Goal: Task Accomplishment & Management: Manage account settings

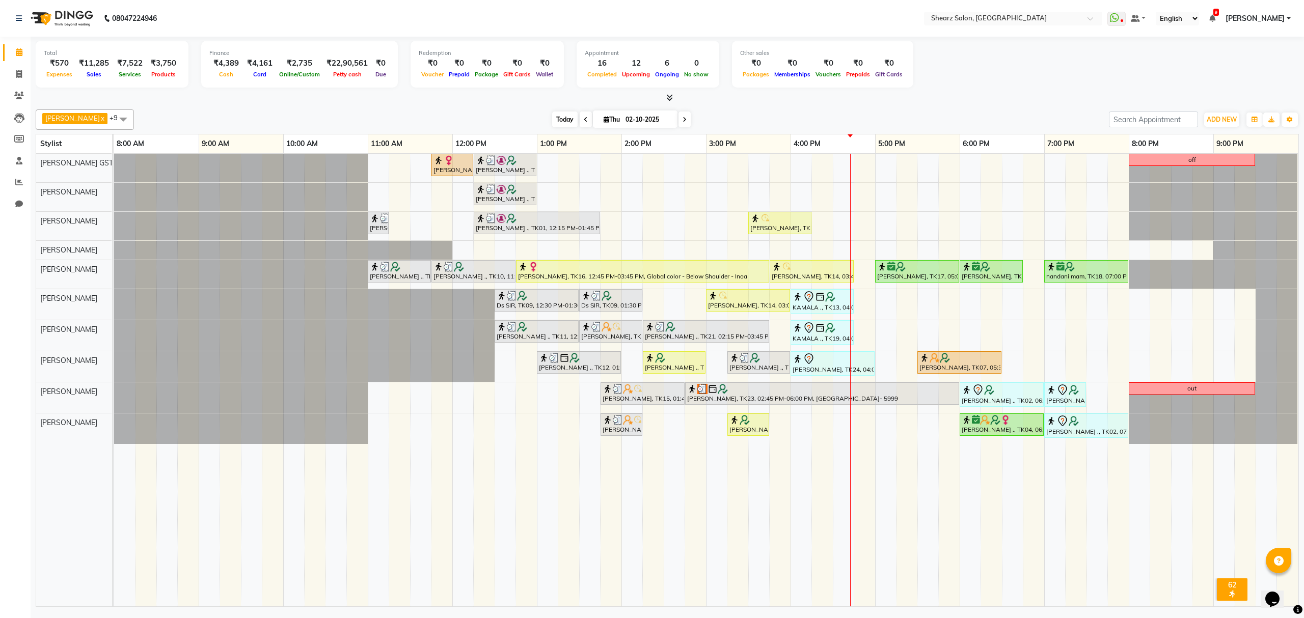
click at [552, 117] on span "Today" at bounding box center [564, 120] width 25 height 16
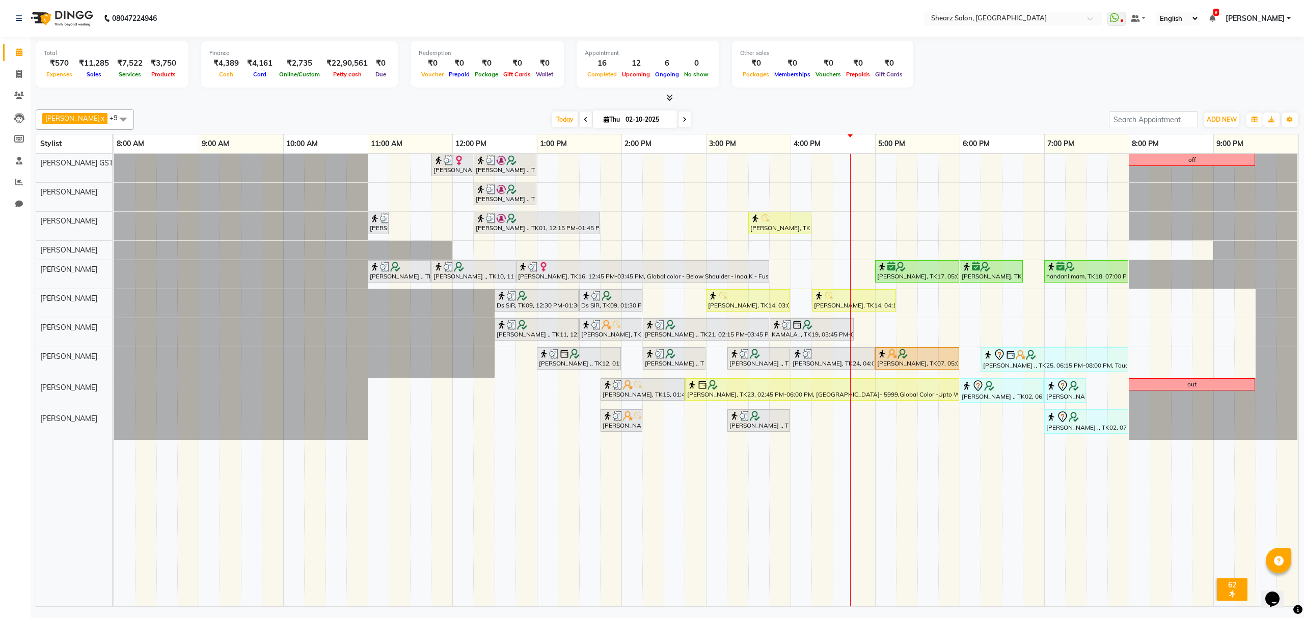
click at [679, 124] on span at bounding box center [685, 120] width 12 height 16
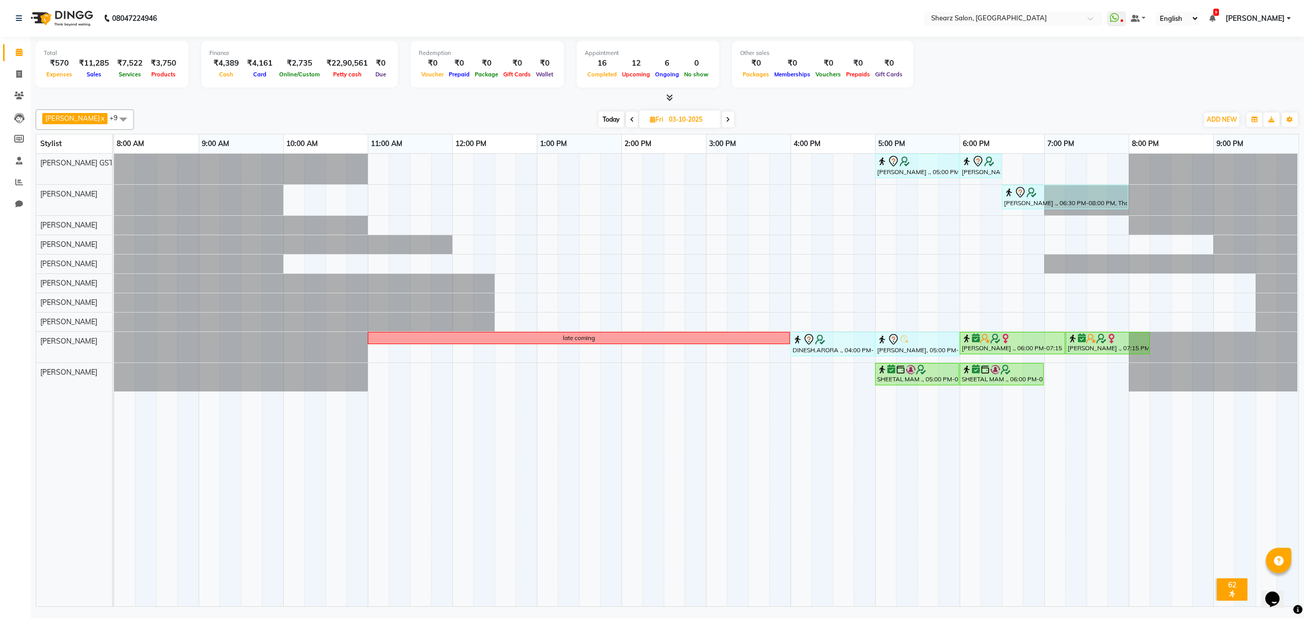
click at [722, 117] on span at bounding box center [728, 120] width 12 height 16
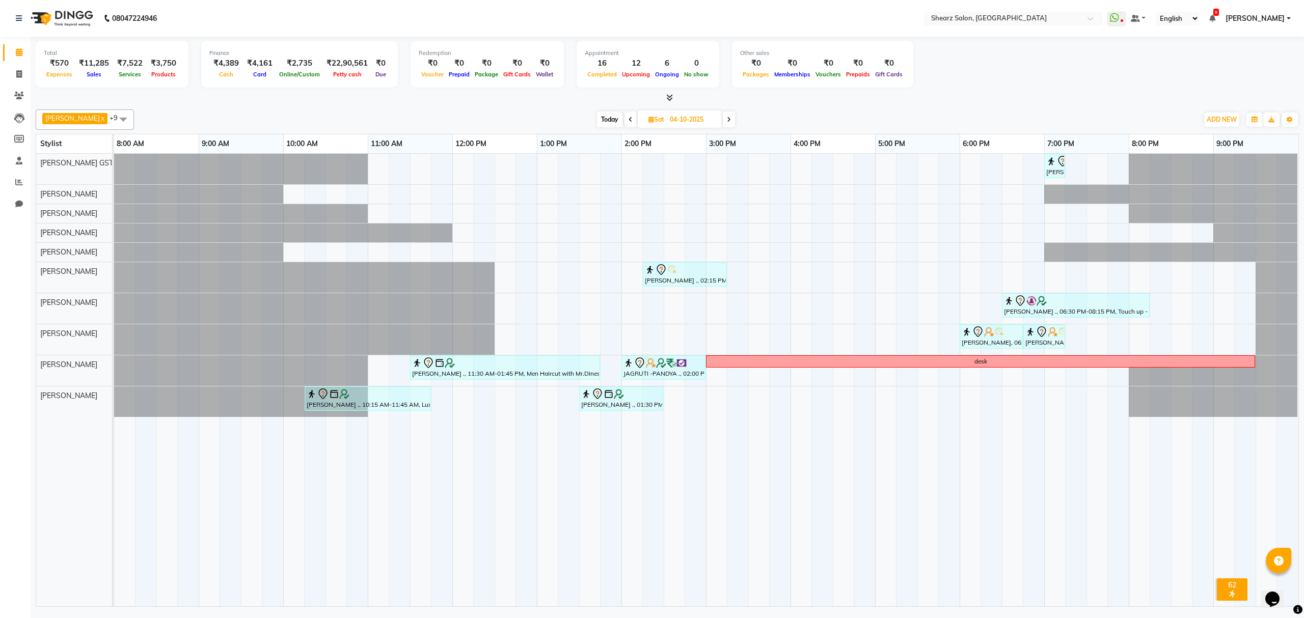
click at [726, 118] on span at bounding box center [729, 120] width 12 height 16
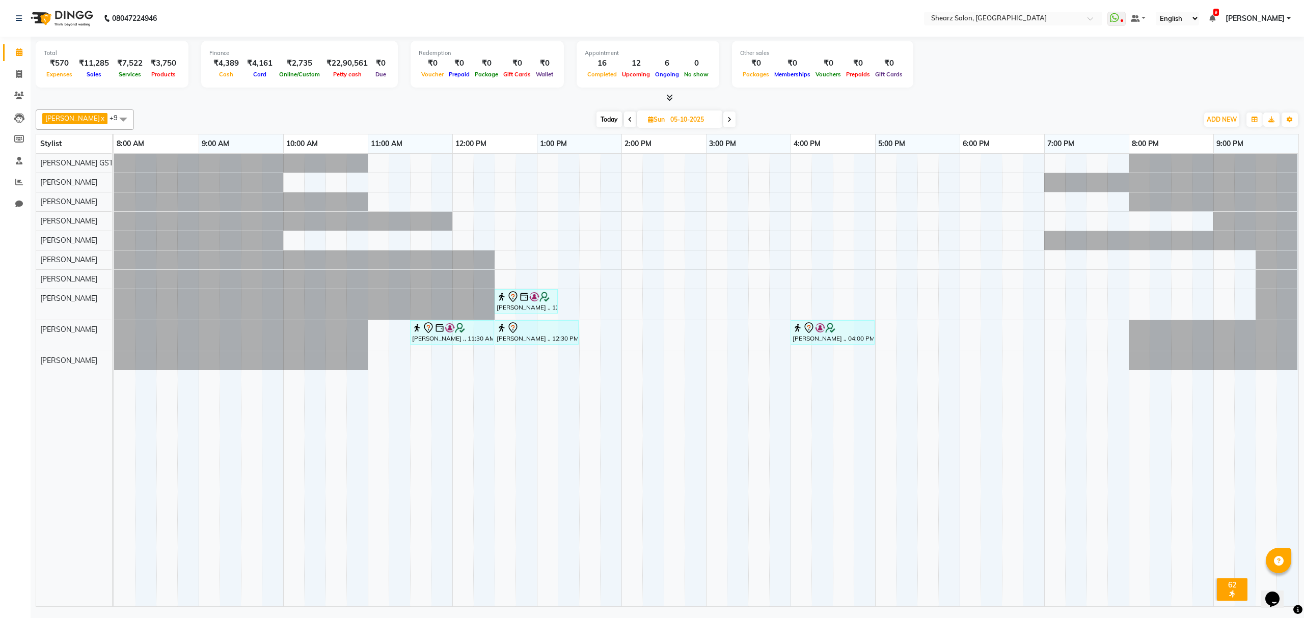
click at [726, 119] on span at bounding box center [729, 120] width 12 height 16
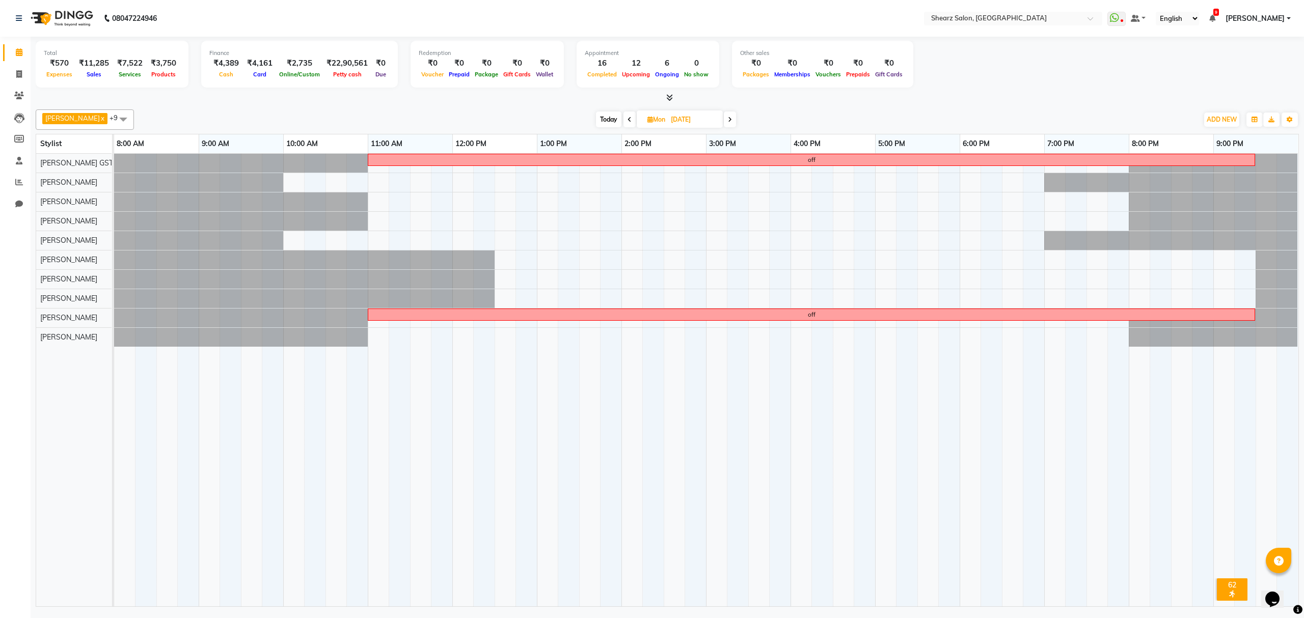
click at [597, 115] on span "Today" at bounding box center [608, 120] width 25 height 16
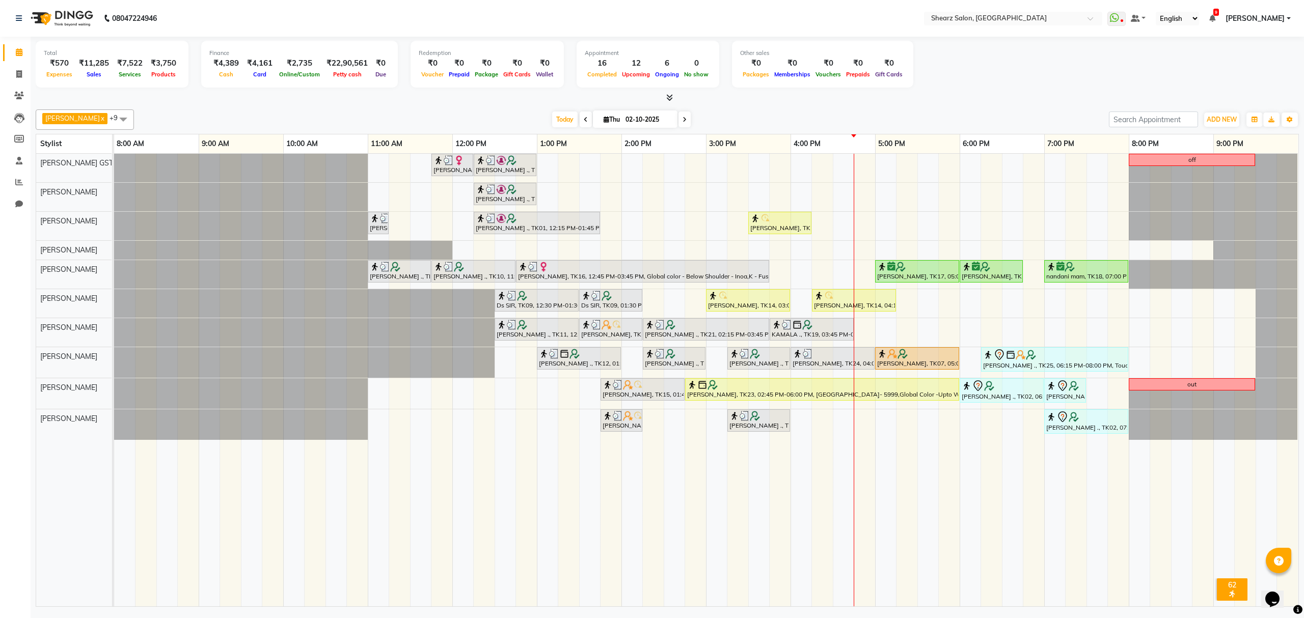
click at [679, 120] on span at bounding box center [685, 120] width 12 height 16
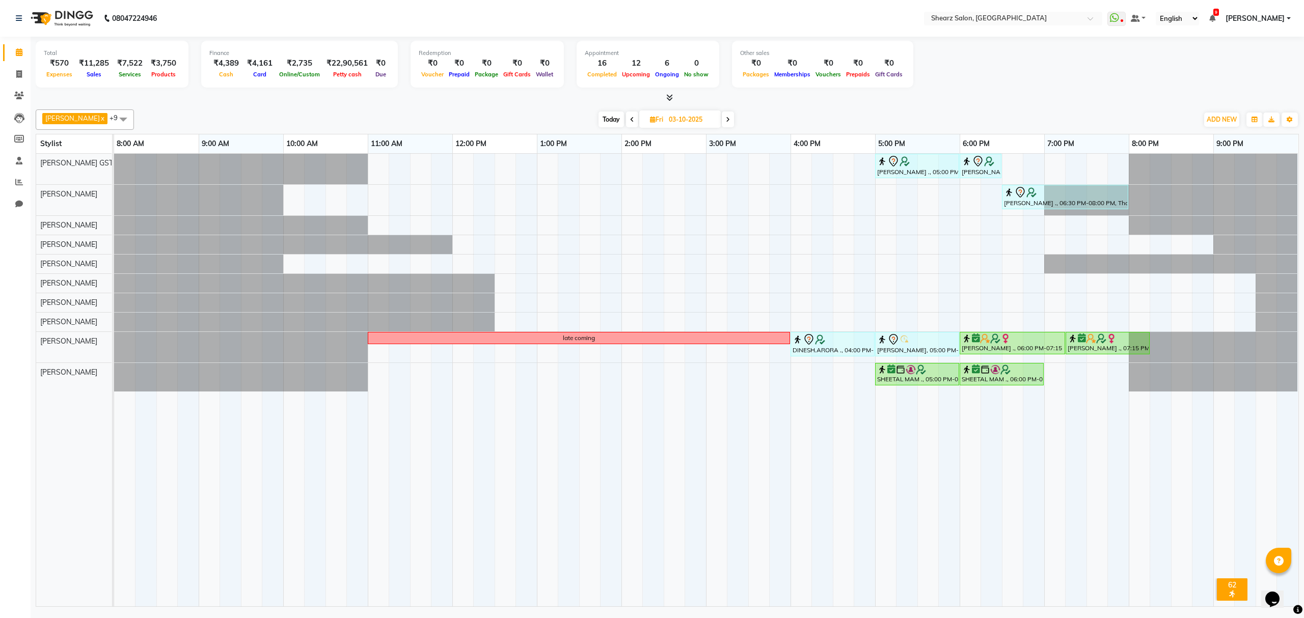
click at [714, 122] on span "Fri 03-10-2025" at bounding box center [680, 119] width 82 height 17
click at [722, 123] on span at bounding box center [728, 120] width 12 height 16
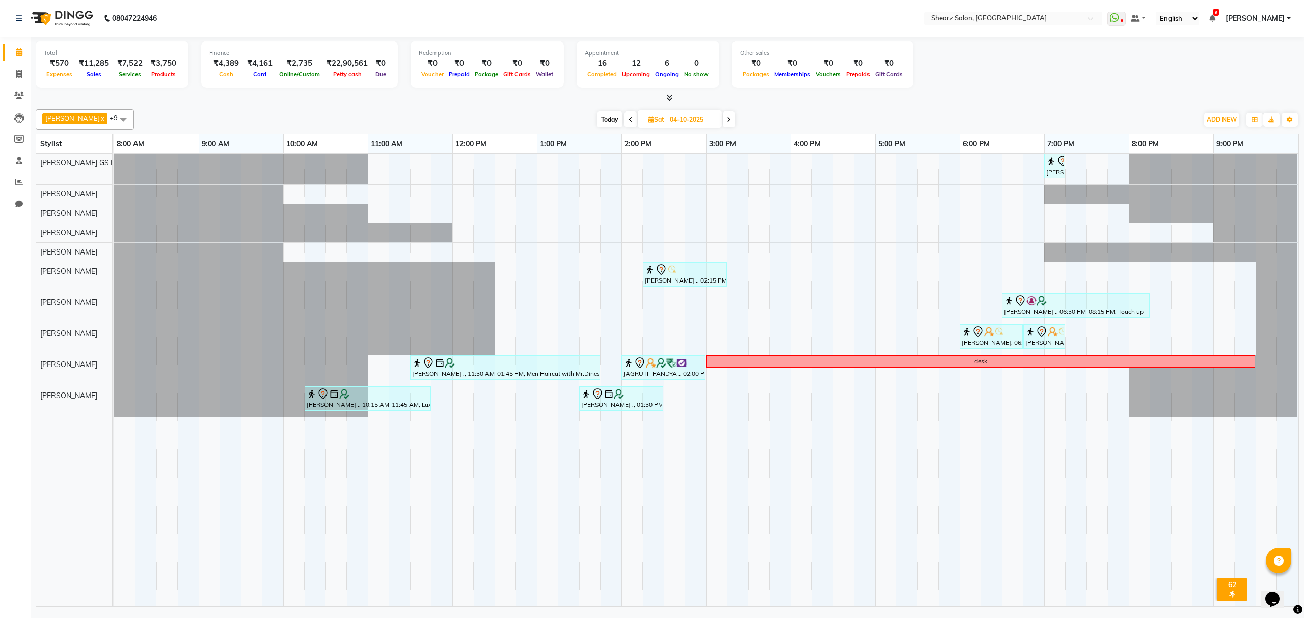
click at [723, 124] on span at bounding box center [729, 120] width 12 height 16
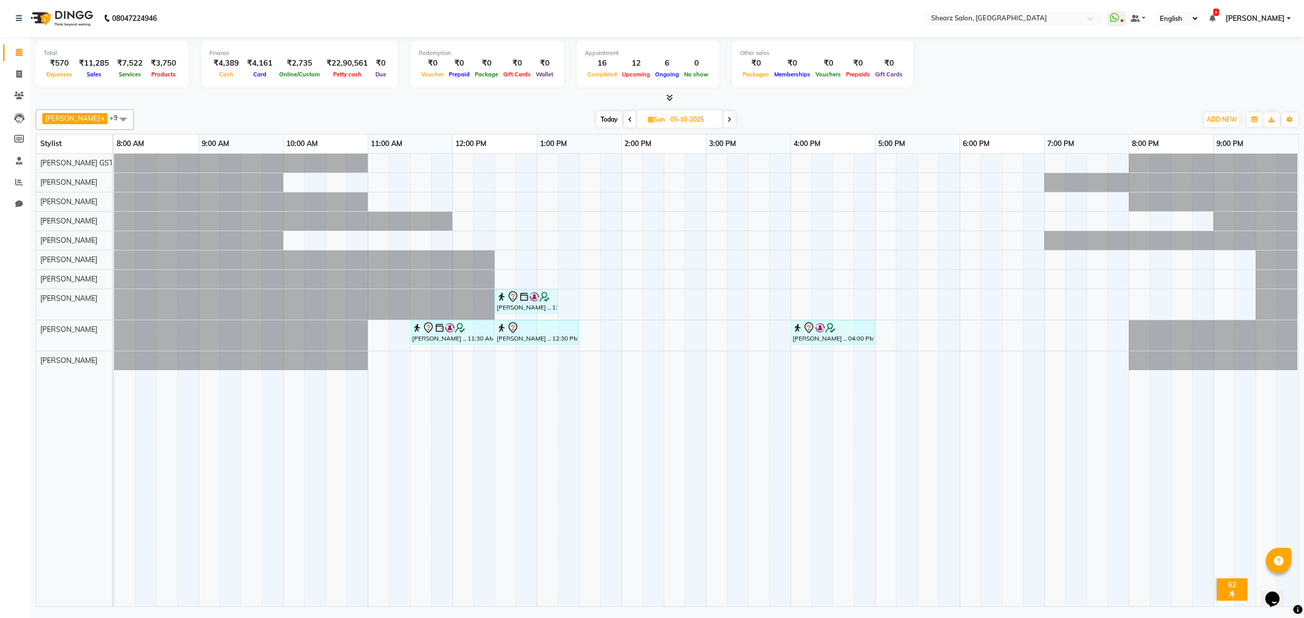
click at [597, 121] on span "Today" at bounding box center [609, 120] width 25 height 16
type input "02-10-2025"
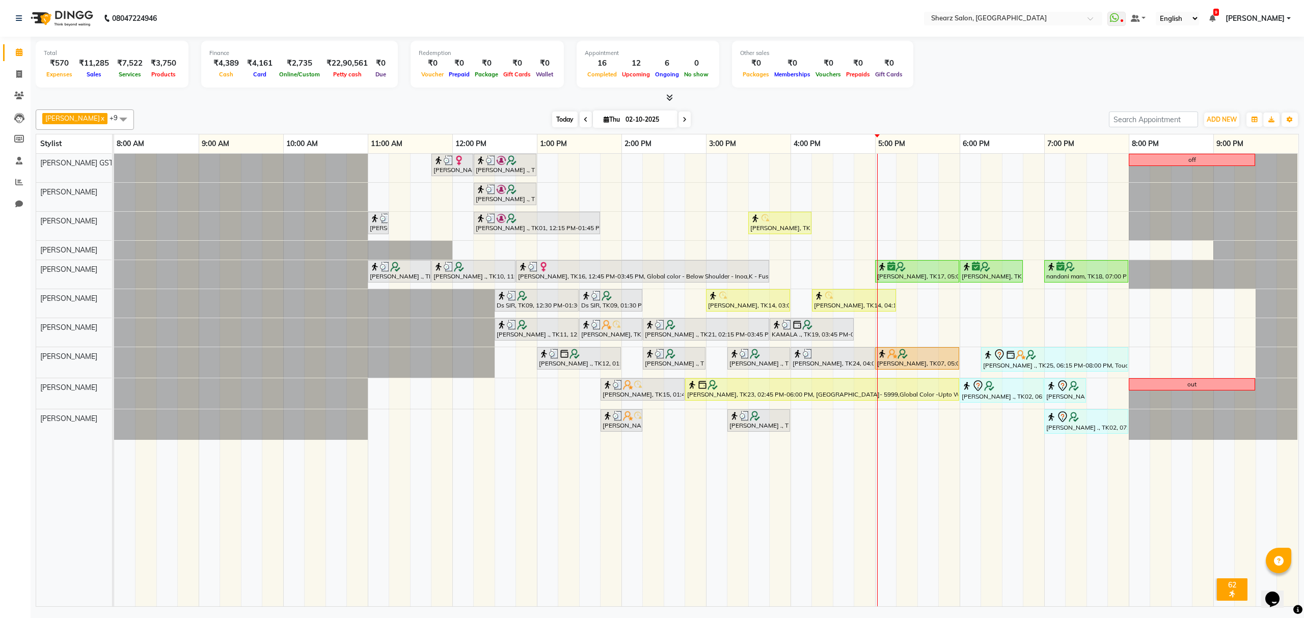
click at [556, 117] on span "Today" at bounding box center [564, 120] width 25 height 16
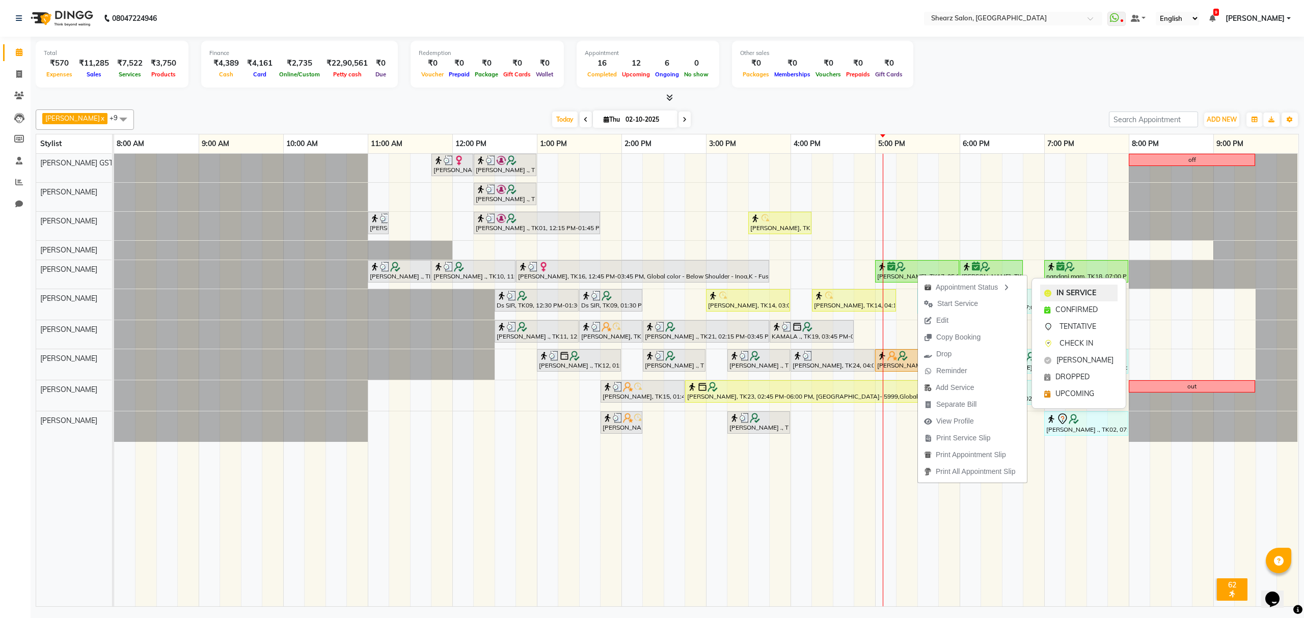
click at [1078, 292] on span "IN SERVICE" at bounding box center [1077, 293] width 40 height 11
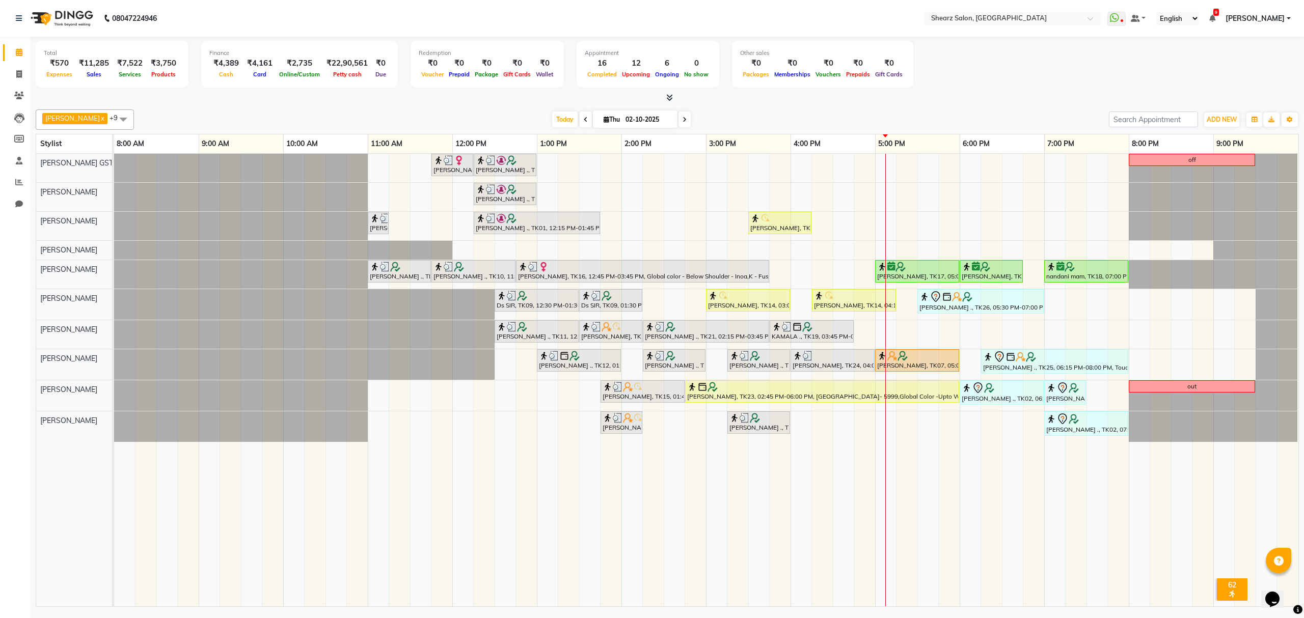
click at [962, 67] on div "Total ₹570 Expenses ₹11,285 Sales ₹7,522 Services ₹3,750 Products Finance ₹4,38…" at bounding box center [667, 66] width 1263 height 50
click at [961, 82] on div "Total ₹570 Expenses ₹11,285 Sales ₹7,522 Services ₹3,750 Products Finance ₹4,38…" at bounding box center [667, 66] width 1263 height 50
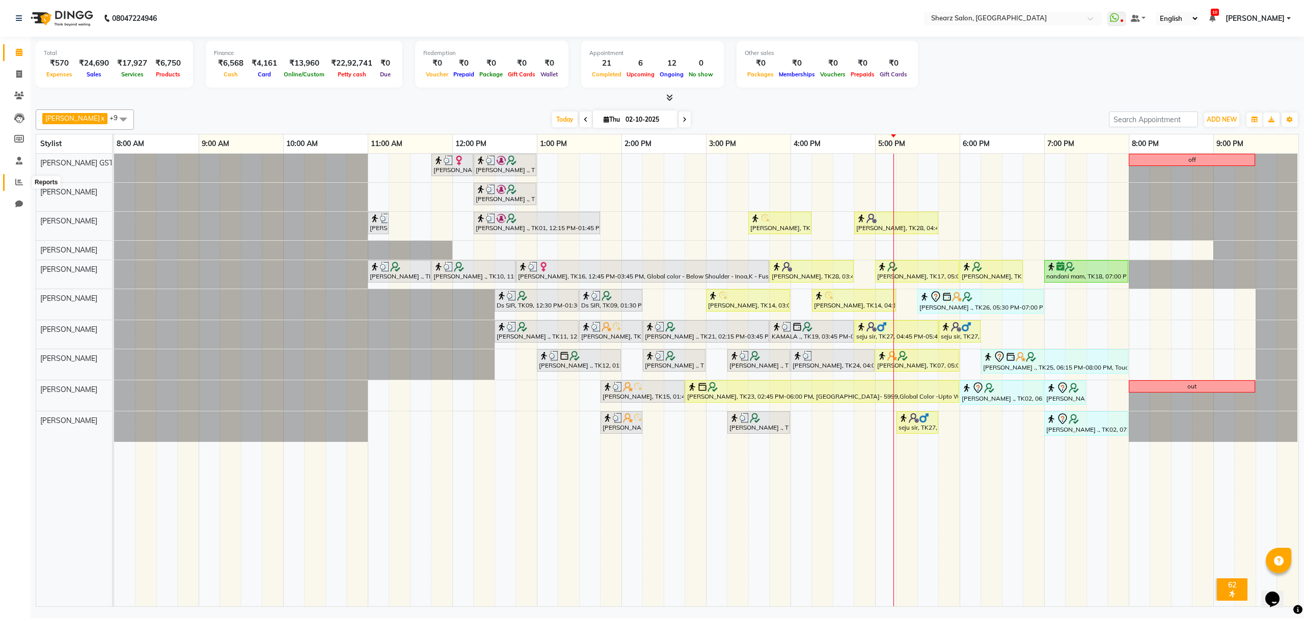
click at [13, 178] on span at bounding box center [19, 183] width 18 height 12
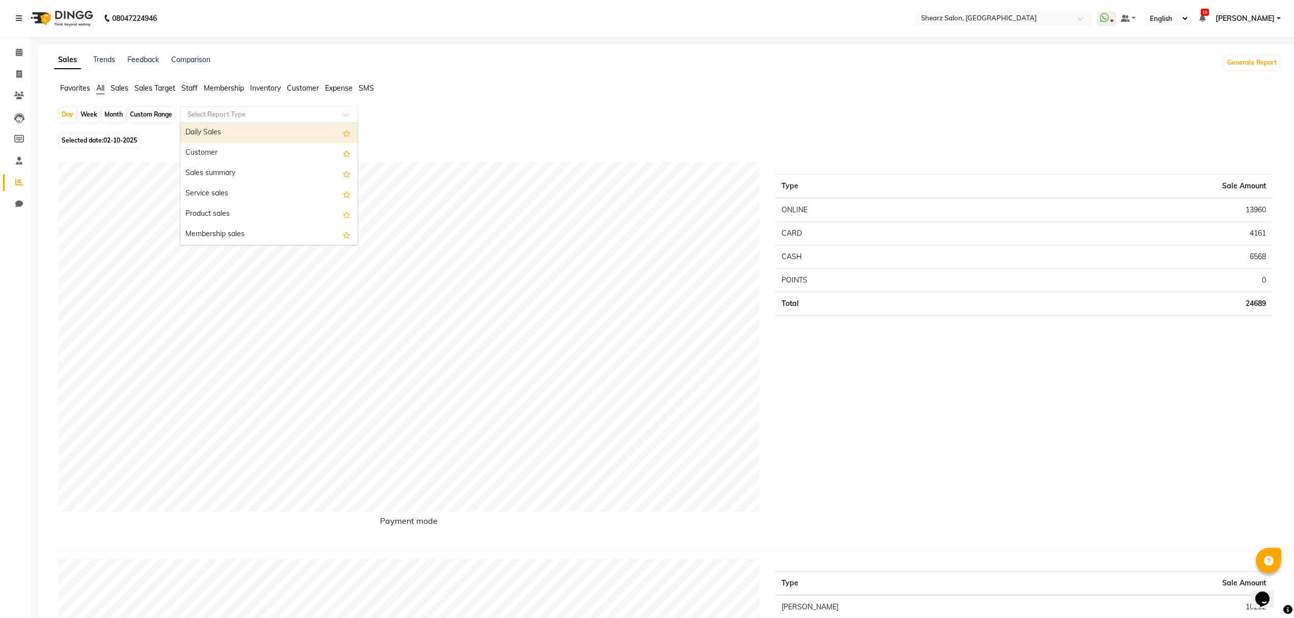
click at [299, 113] on input "text" at bounding box center [258, 115] width 147 height 10
click at [234, 110] on input "text" at bounding box center [258, 115] width 147 height 10
click at [234, 121] on div "Select Report Type" at bounding box center [269, 114] width 178 height 16
drag, startPoint x: 234, startPoint y: 111, endPoint x: 247, endPoint y: 87, distance: 27.1
click at [234, 110] on input "text" at bounding box center [258, 115] width 147 height 10
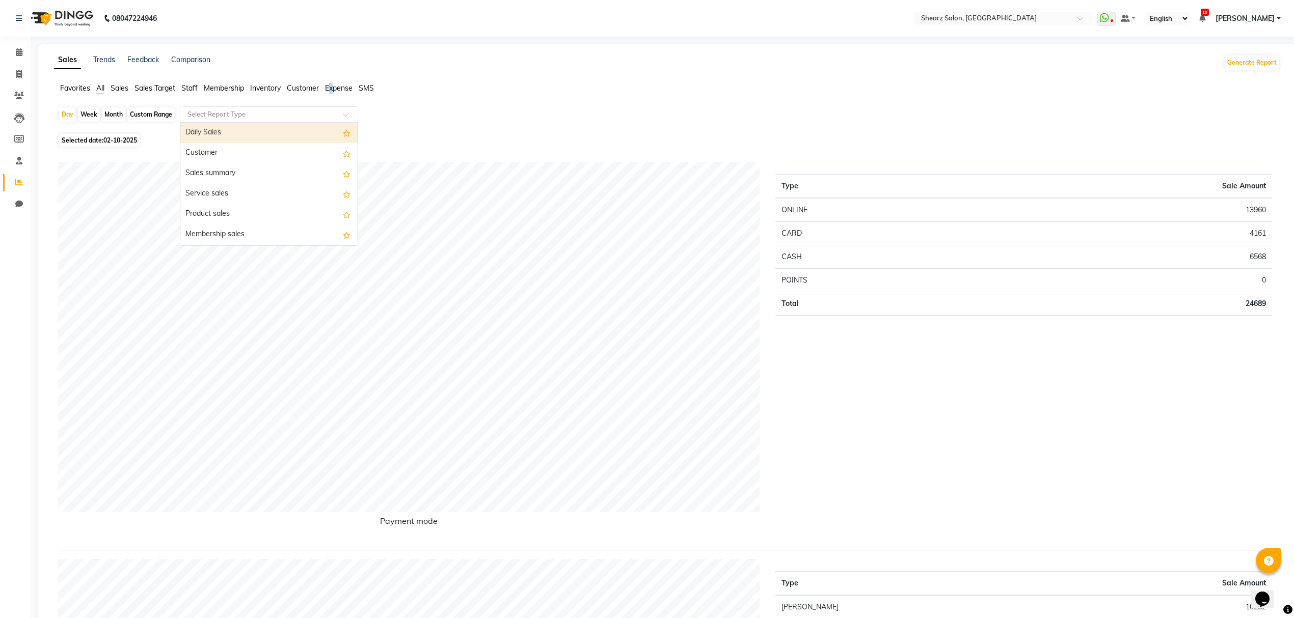
click at [331, 87] on span "Expense" at bounding box center [339, 88] width 28 height 9
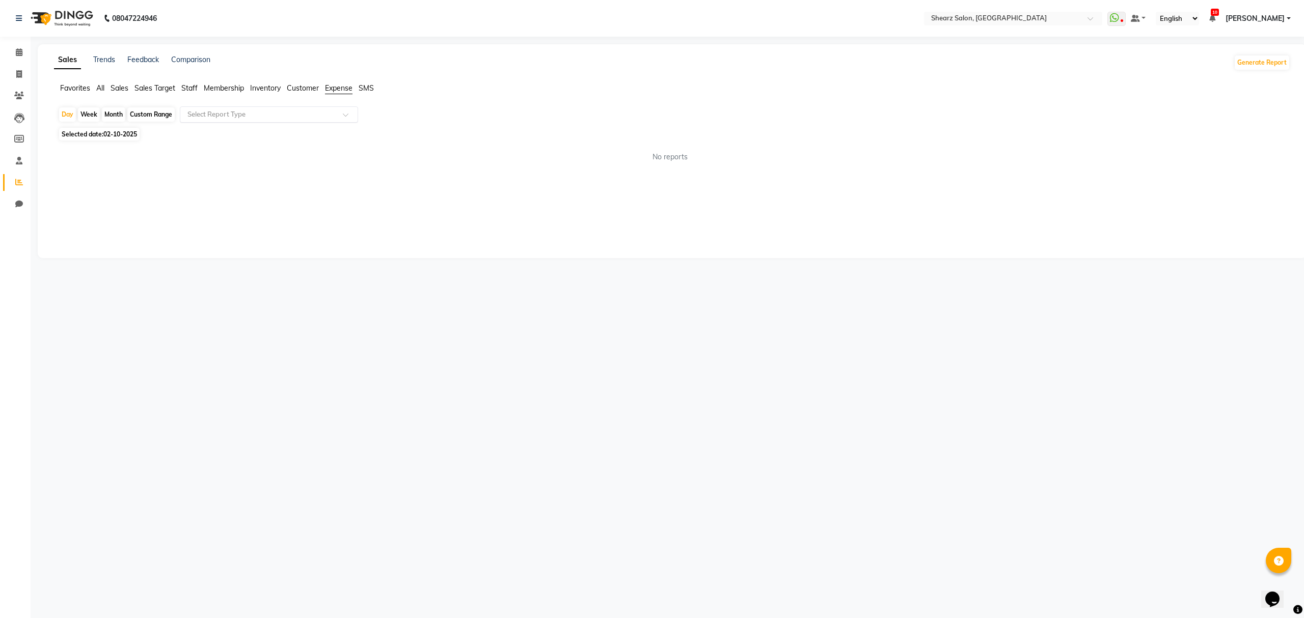
click at [267, 120] on div "Select Report Type" at bounding box center [269, 114] width 178 height 16
click at [255, 150] on div "Expense" at bounding box center [268, 153] width 177 height 20
select select "csv"
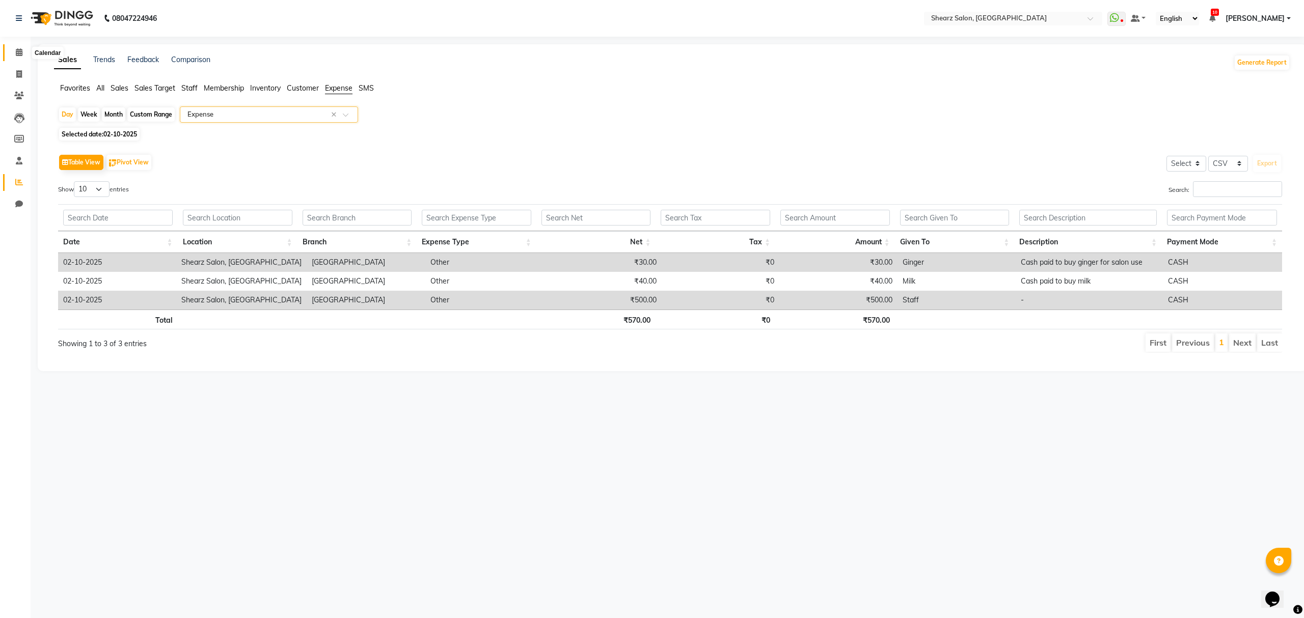
click at [16, 50] on icon at bounding box center [19, 52] width 7 height 8
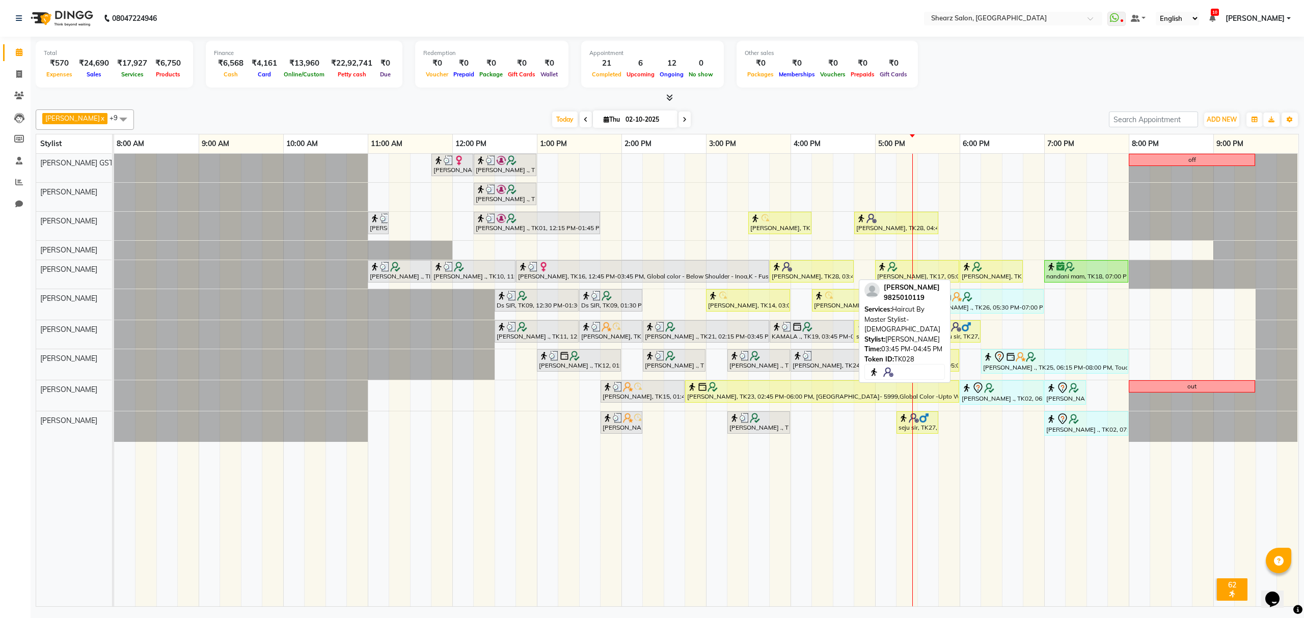
click at [840, 269] on div at bounding box center [812, 267] width 80 height 10
select select "1"
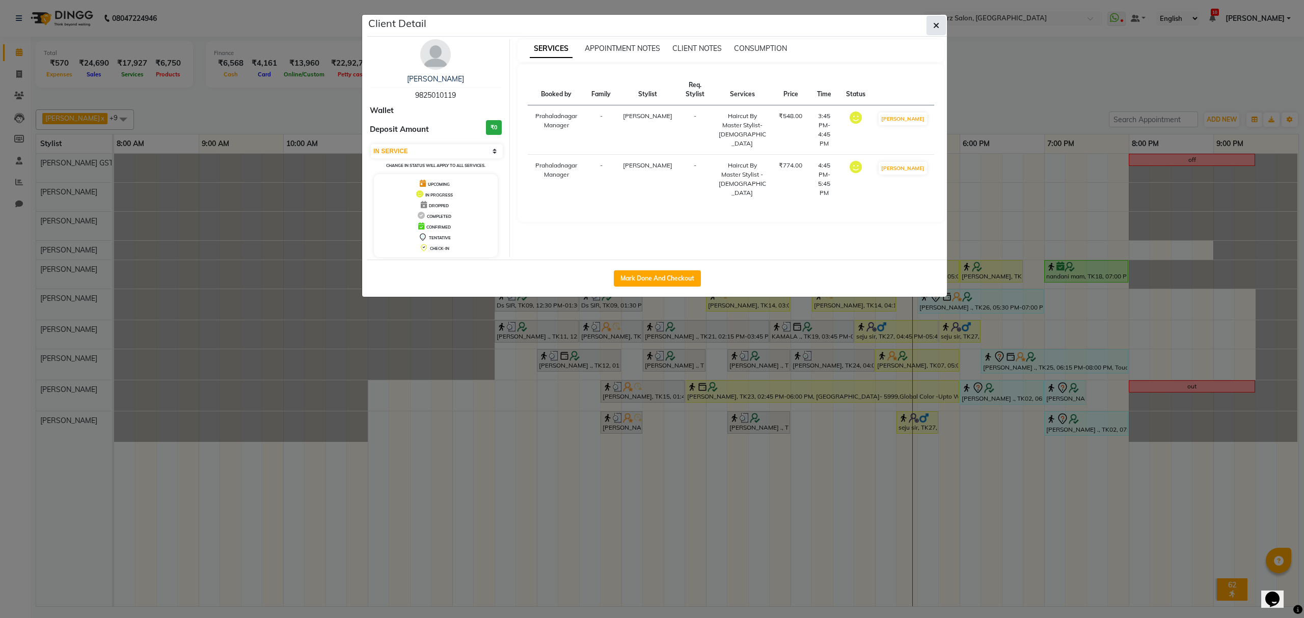
click at [932, 25] on button "button" at bounding box center [936, 25] width 19 height 19
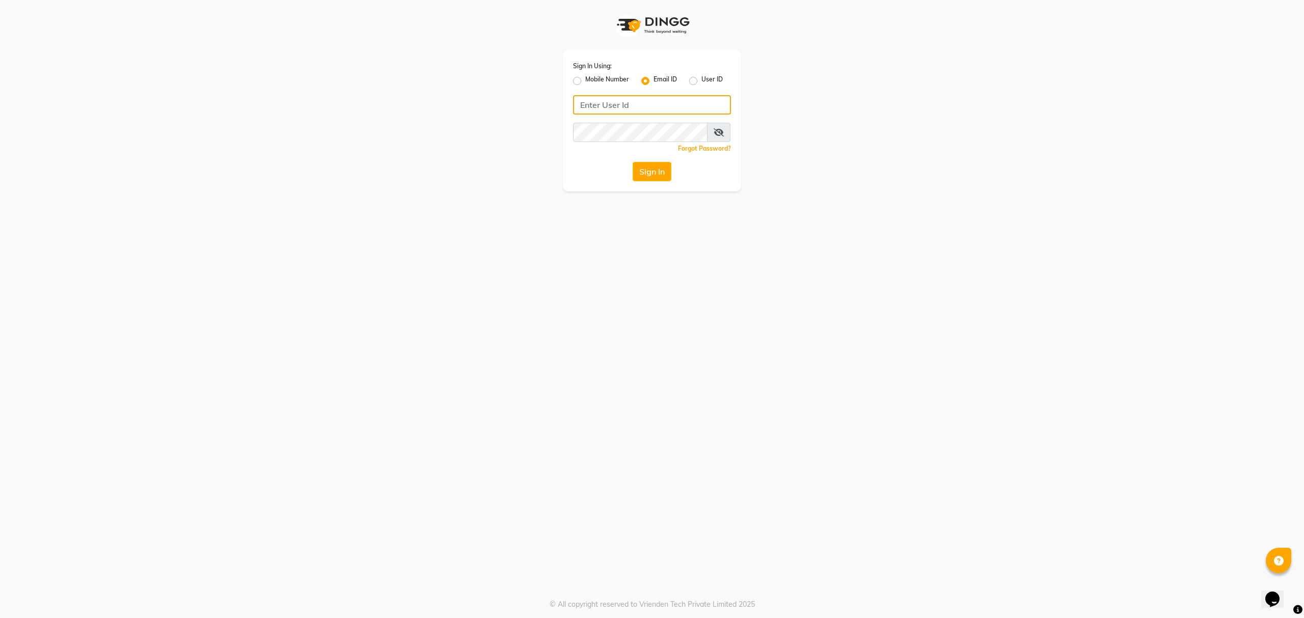
type input "[EMAIL_ADDRESS][DOMAIN_NAME]"
click at [657, 170] on button "Sign In" at bounding box center [652, 171] width 39 height 19
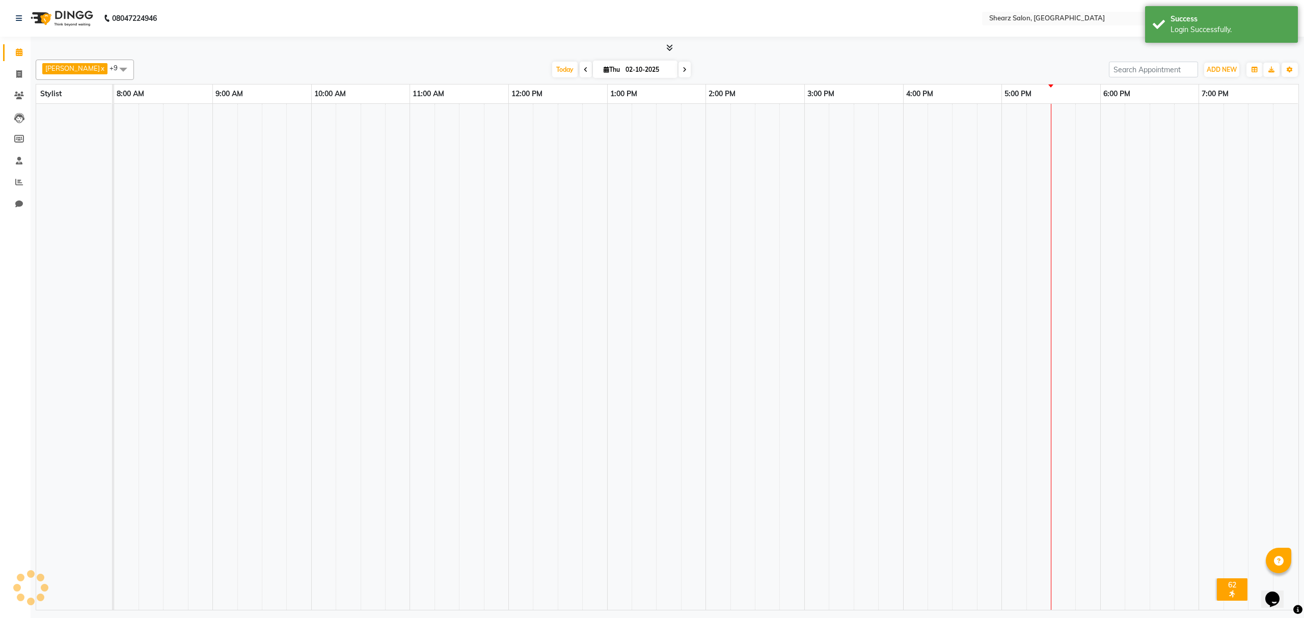
select select "en"
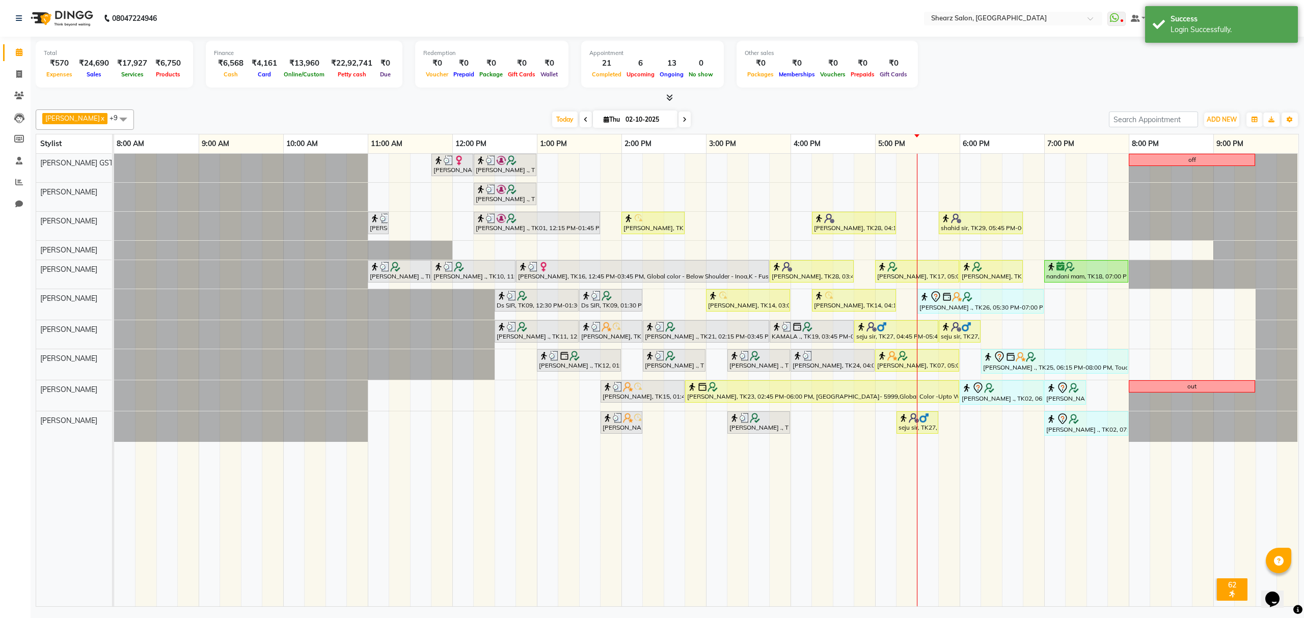
click at [1043, 62] on div "Total ₹570 Expenses ₹24,690 Sales ₹17,927 Services ₹6,750 Products Finance ₹6,5…" at bounding box center [667, 66] width 1263 height 50
click at [1198, 16] on select "English ENGLISH Español العربية मराठी हिंदी ગુજરાતી தமிழ் 中文" at bounding box center [1177, 19] width 43 height 14
click at [1070, 66] on div "Total ₹570 Expenses ₹24,690 Sales ₹17,927 Services ₹6,750 Products Finance ₹6,5…" at bounding box center [667, 66] width 1263 height 50
click at [1017, 329] on div "[PERSON_NAME], TK16, 11:45 AM-12:15 PM, French gel polish 10 tips (₹1113) [PERS…" at bounding box center [706, 380] width 1184 height 453
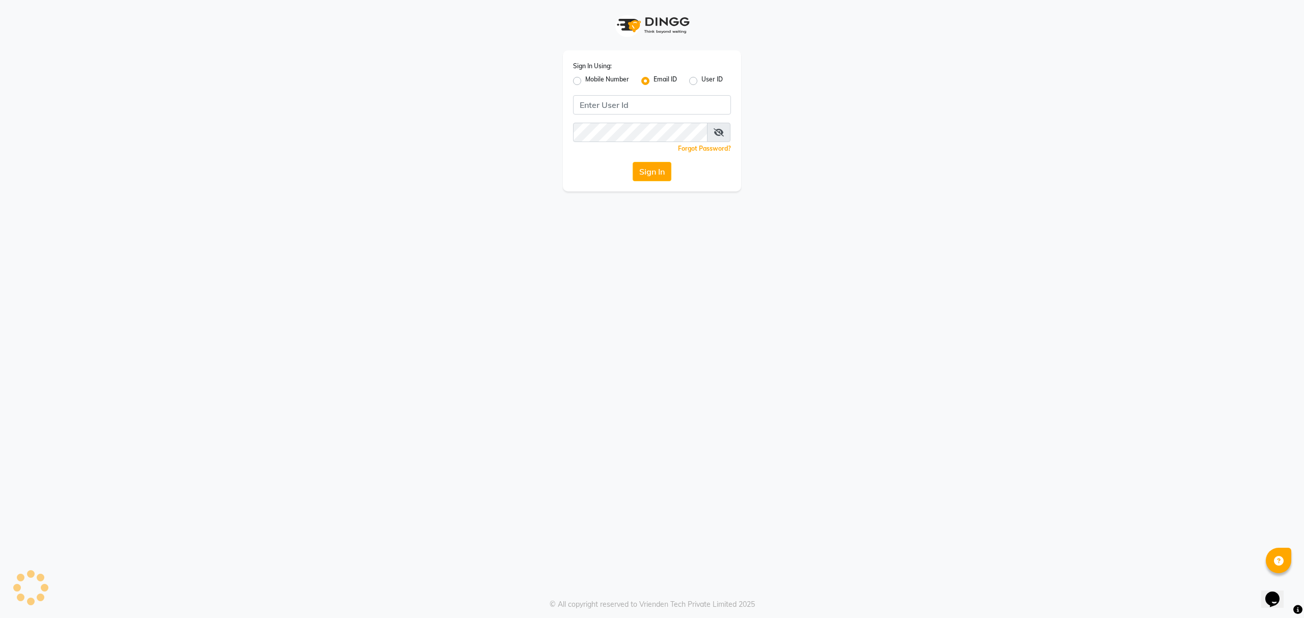
type input "[EMAIL_ADDRESS][DOMAIN_NAME]"
click at [585, 82] on label "Mobile Number" at bounding box center [607, 81] width 44 height 12
click at [585, 82] on input "Mobile Number" at bounding box center [588, 78] width 7 height 7
radio input "true"
radio input "false"
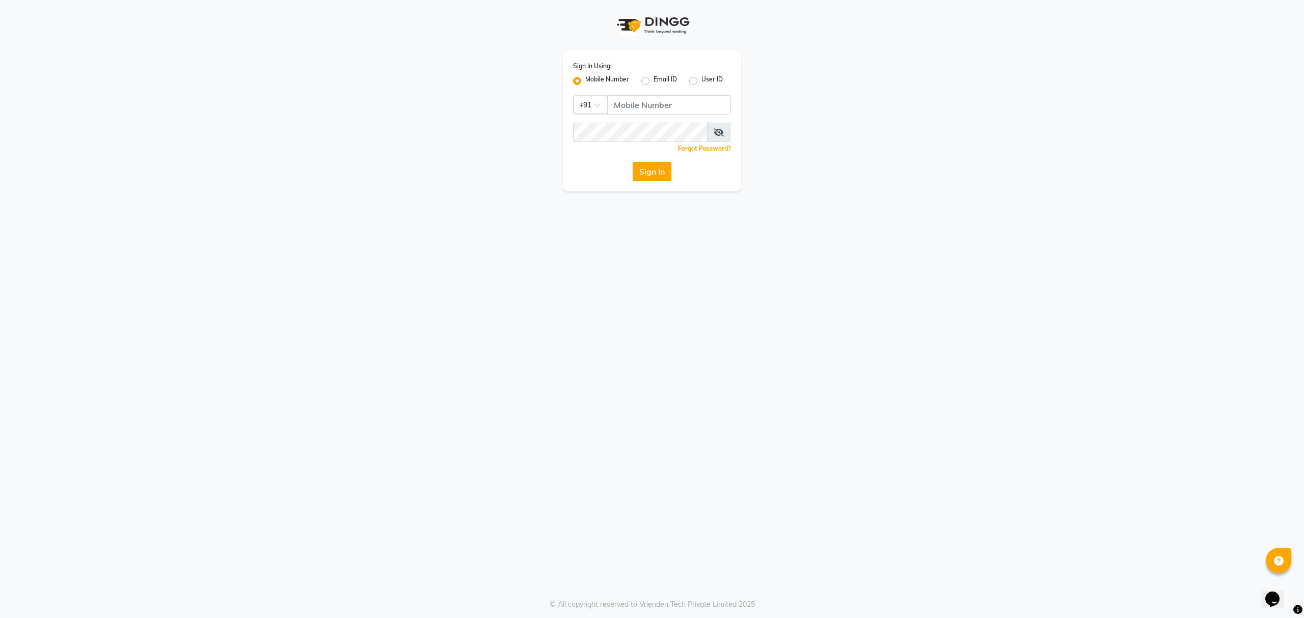
click at [653, 174] on button "Sign In" at bounding box center [652, 171] width 39 height 19
click at [665, 112] on input "Username" at bounding box center [669, 104] width 124 height 19
click at [642, 170] on button "Sign In" at bounding box center [652, 171] width 39 height 19
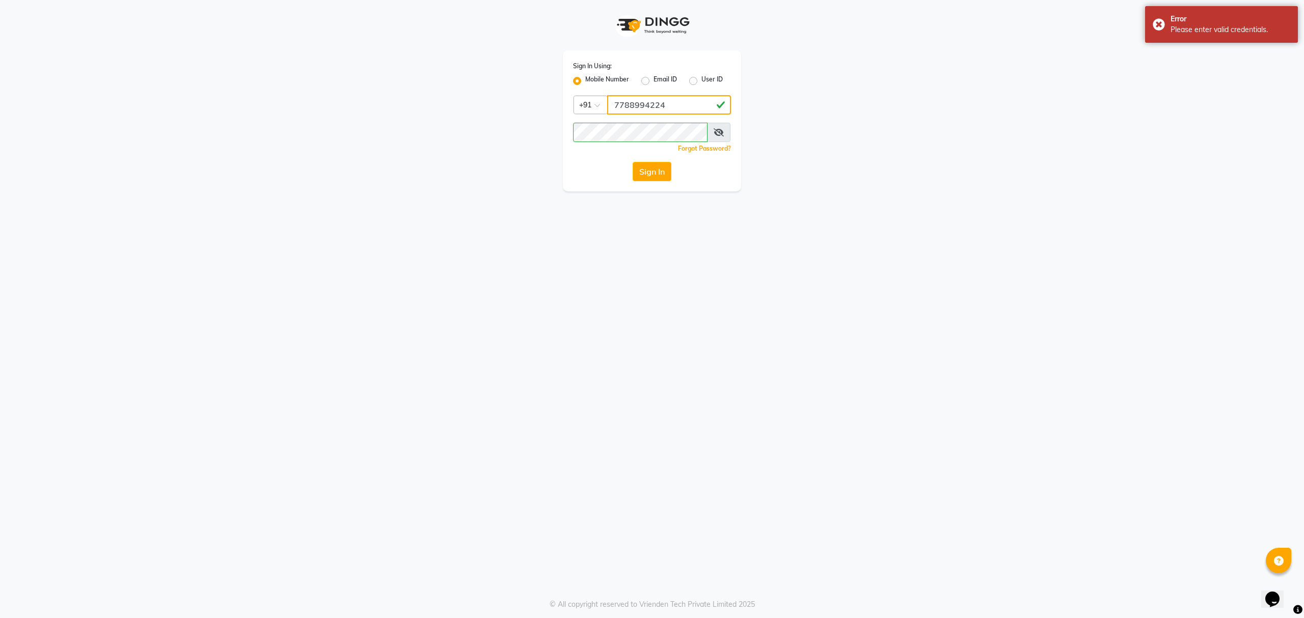
click at [683, 98] on input "7788994224" at bounding box center [669, 104] width 124 height 19
type input "9104334891"
click at [650, 170] on button "Sign In" at bounding box center [652, 171] width 39 height 19
